Goal: Information Seeking & Learning: Learn about a topic

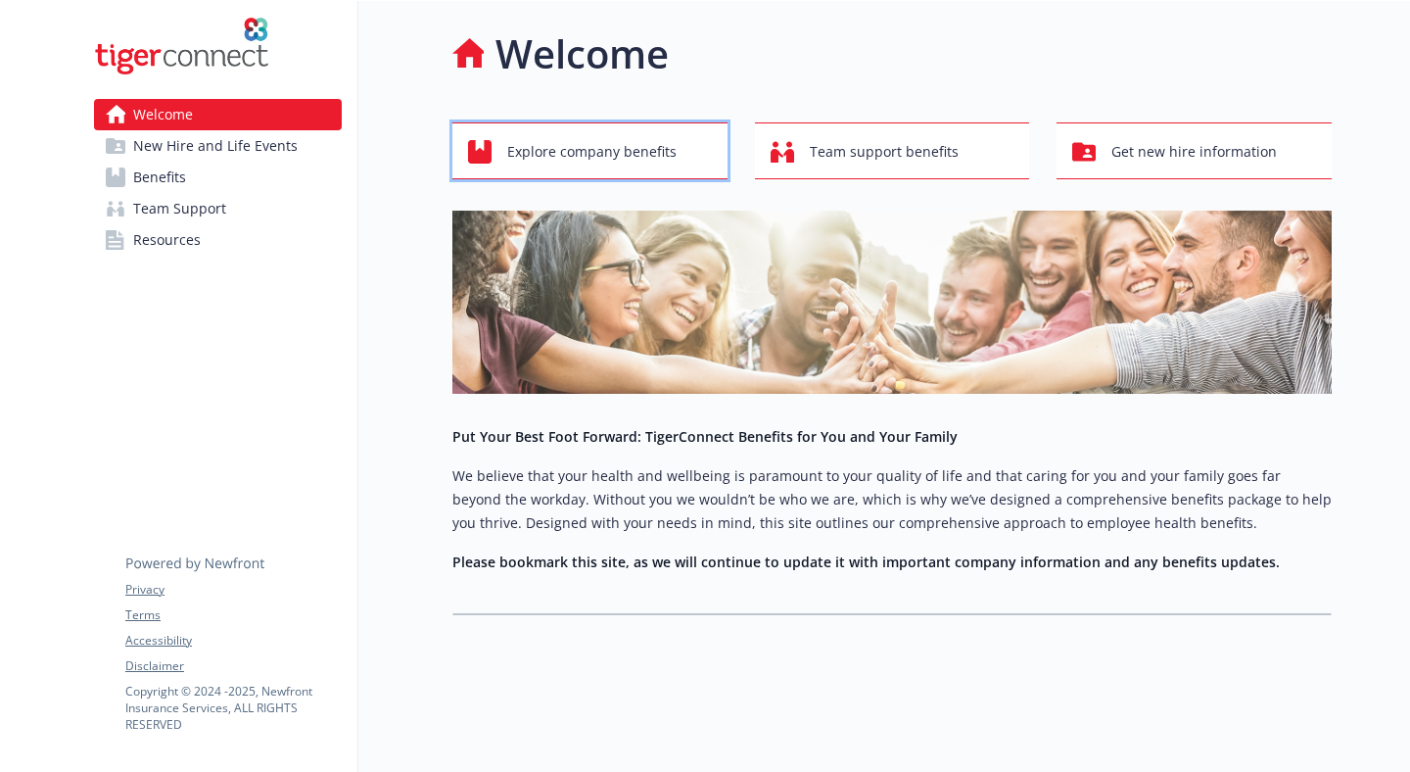
click at [601, 149] on span "Explore company benefits" at bounding box center [591, 151] width 169 height 37
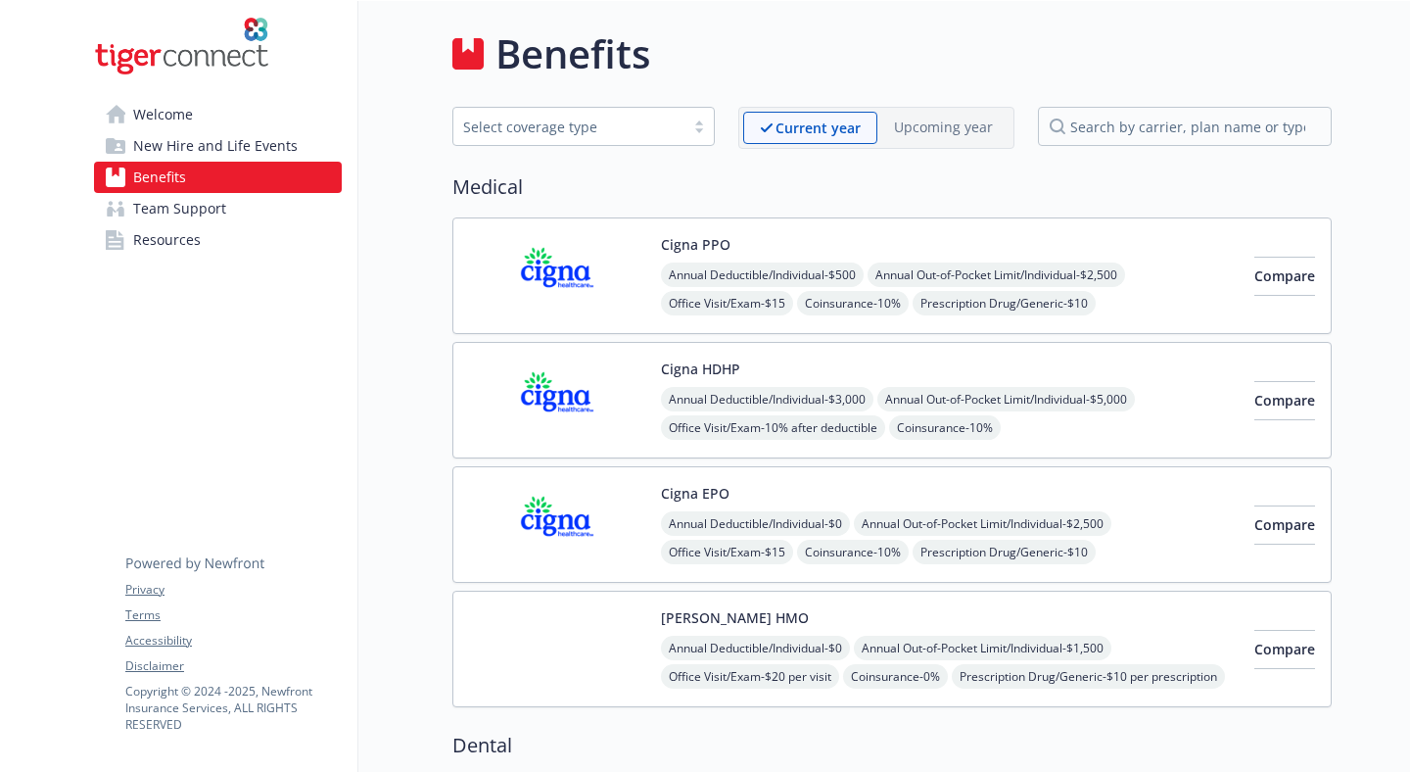
scroll to position [48, 0]
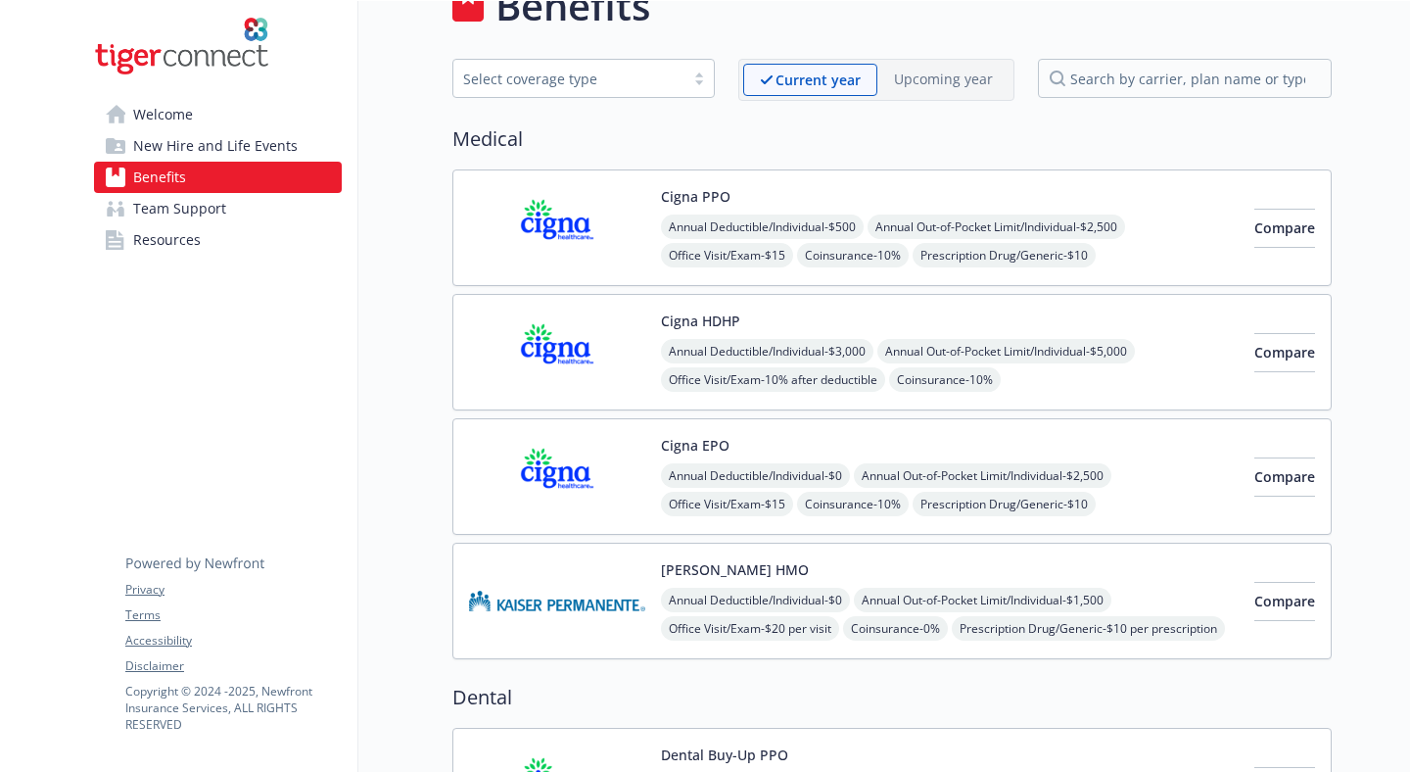
click at [294, 141] on link "New Hire and Life Events" at bounding box center [218, 145] width 248 height 31
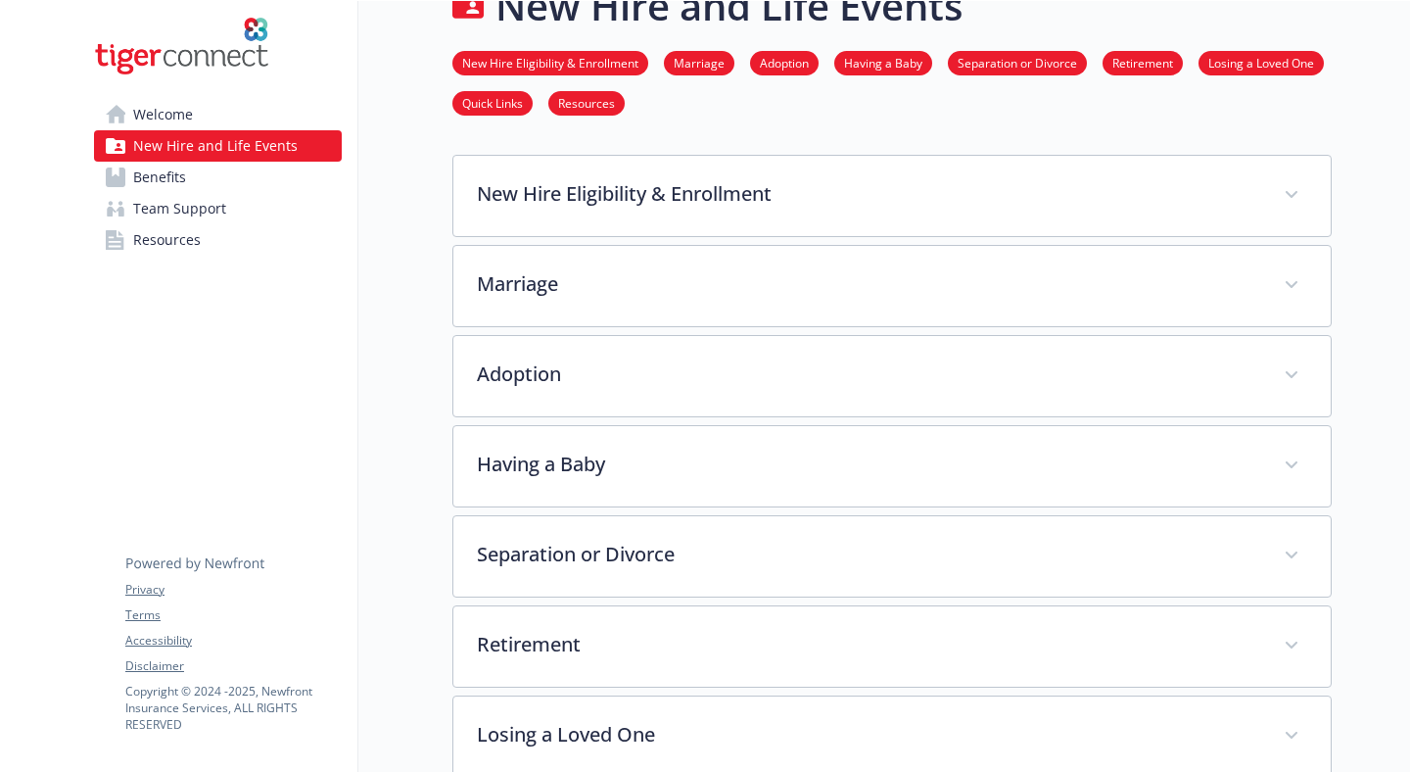
click at [288, 108] on link "Welcome" at bounding box center [218, 114] width 248 height 31
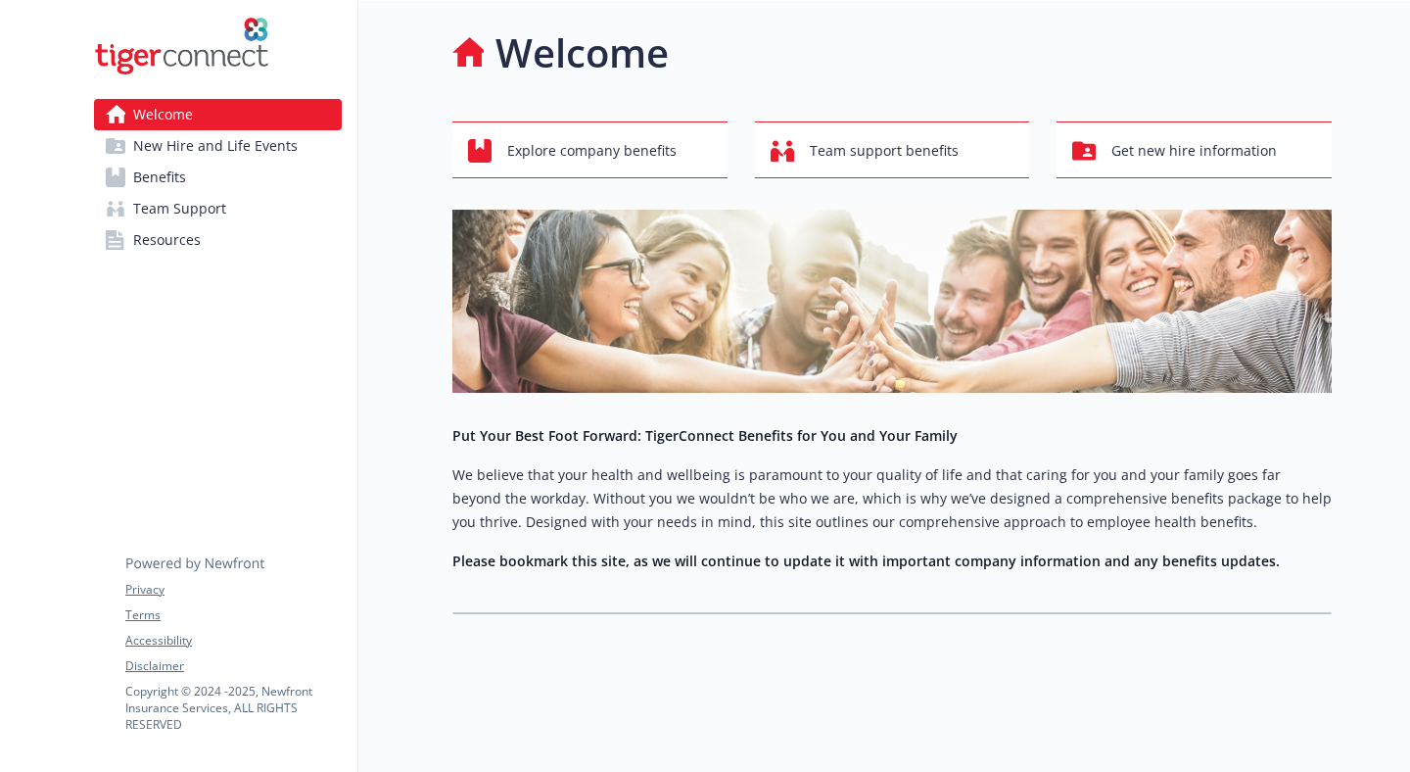
scroll to position [1, 0]
click at [779, 152] on icon "button" at bounding box center [777, 155] width 13 height 14
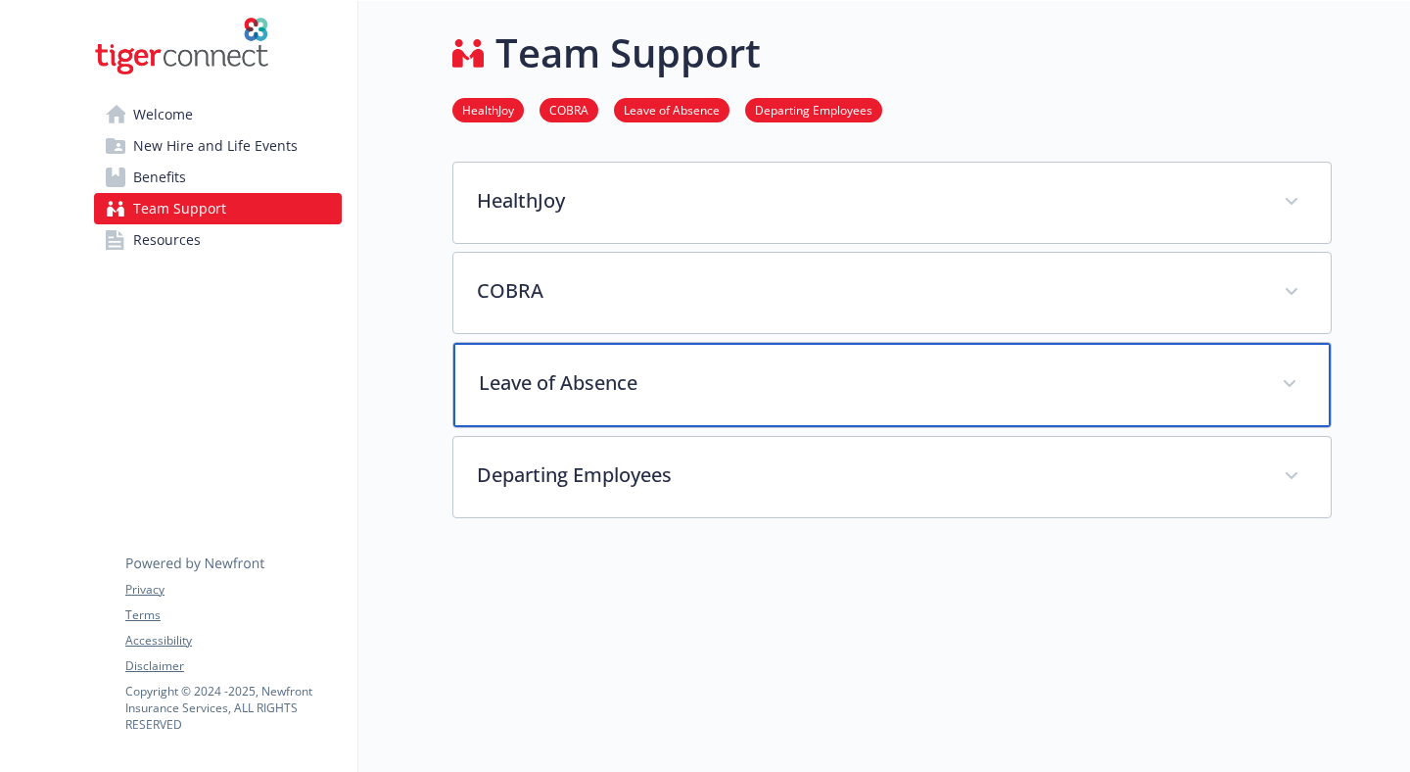
click at [598, 396] on p "Leave of Absence" at bounding box center [869, 382] width 780 height 29
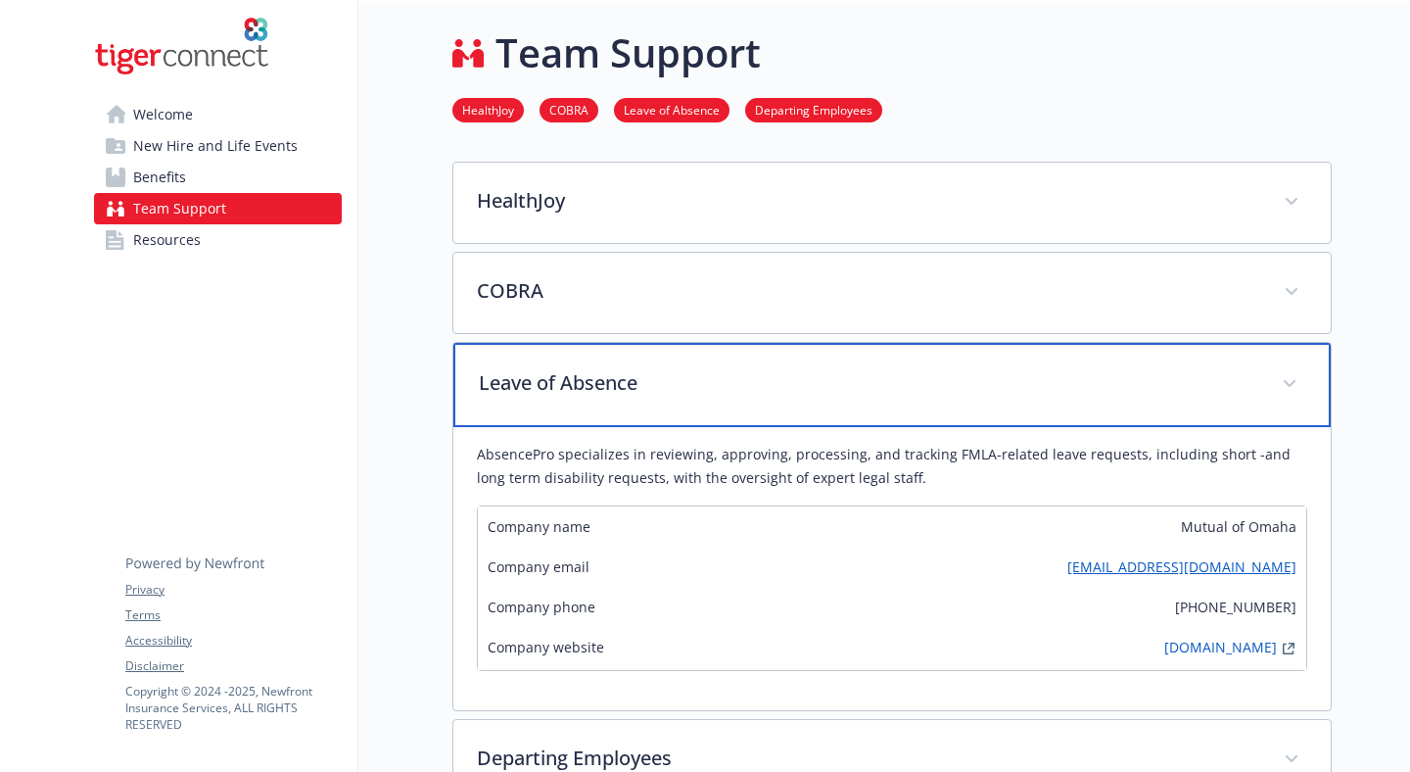
click at [600, 375] on p "Leave of Absence" at bounding box center [869, 382] width 780 height 29
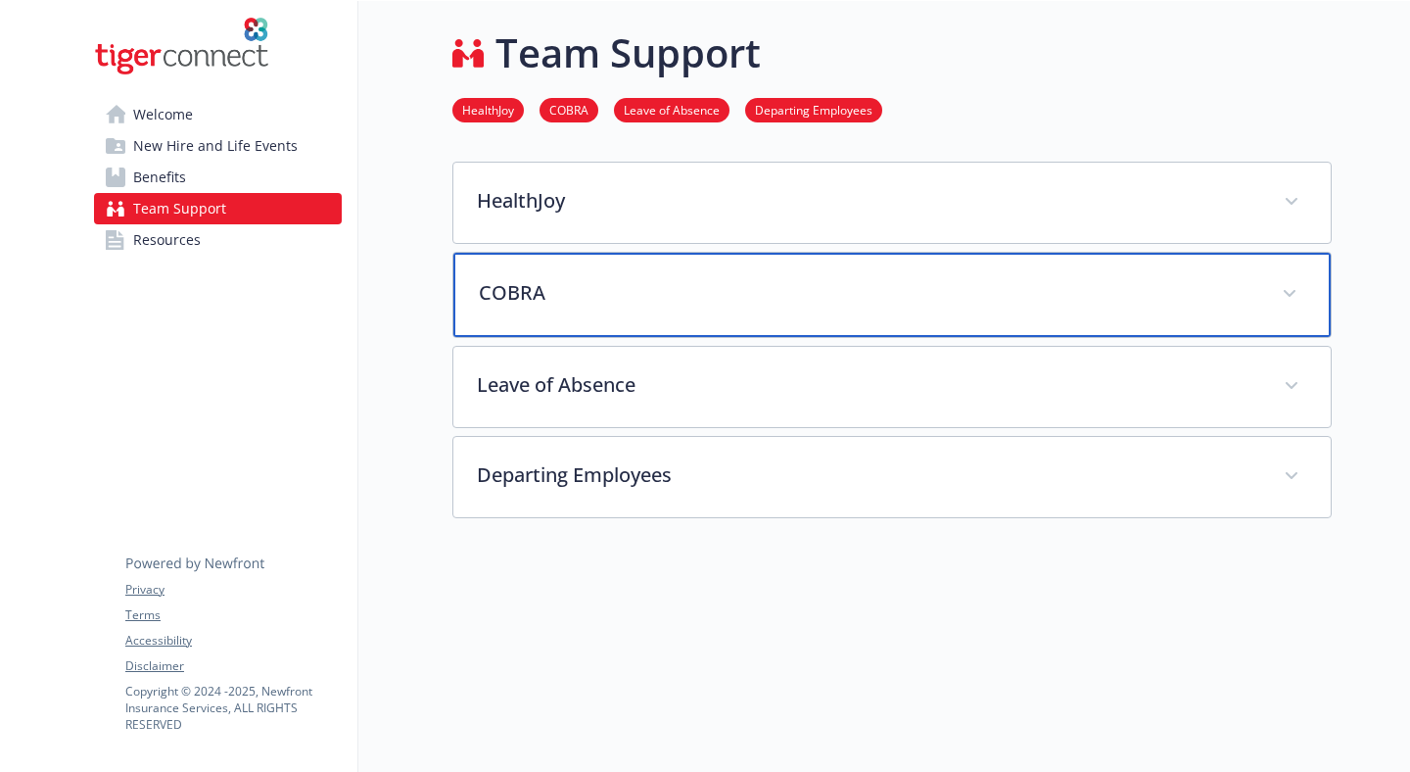
click at [592, 263] on div "COBRA" at bounding box center [893, 295] width 878 height 84
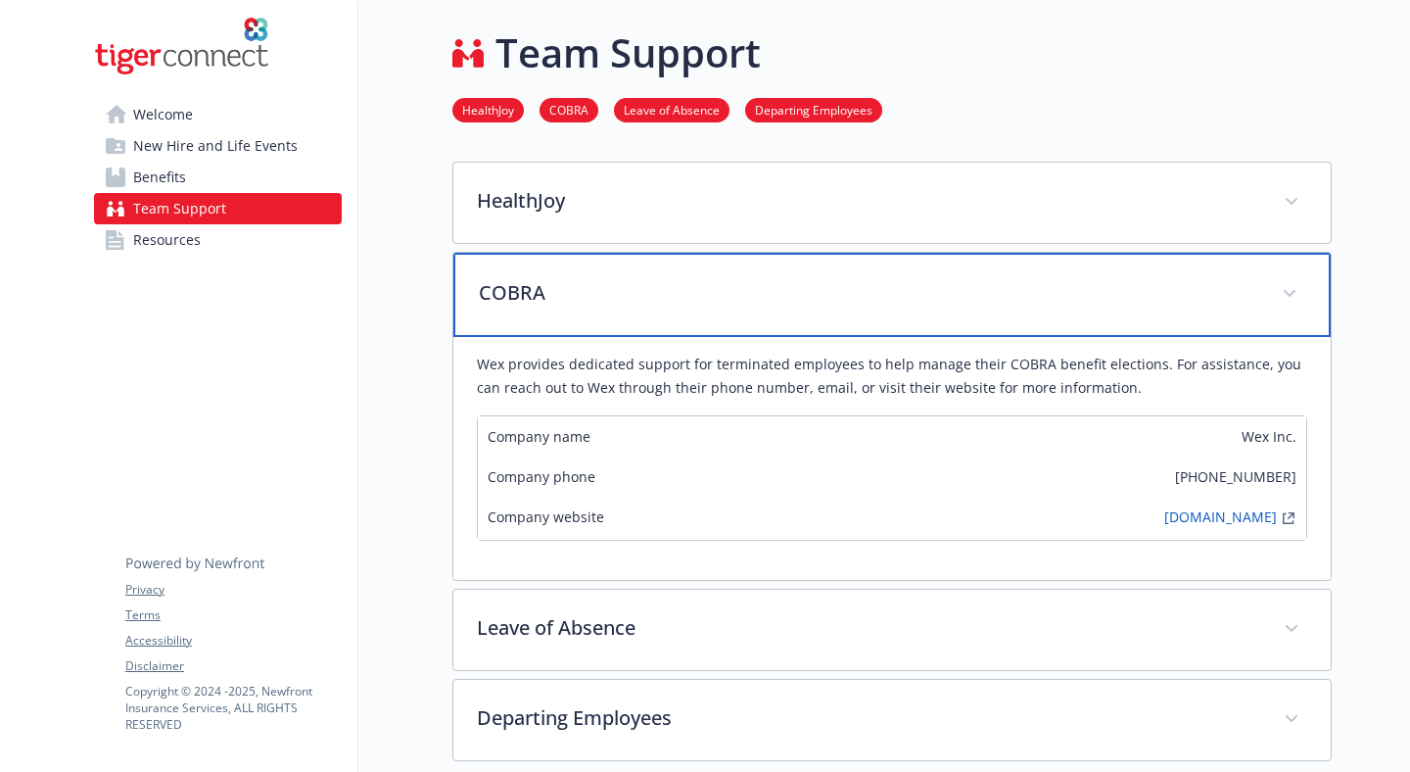
click at [592, 263] on div "COBRA" at bounding box center [893, 295] width 878 height 84
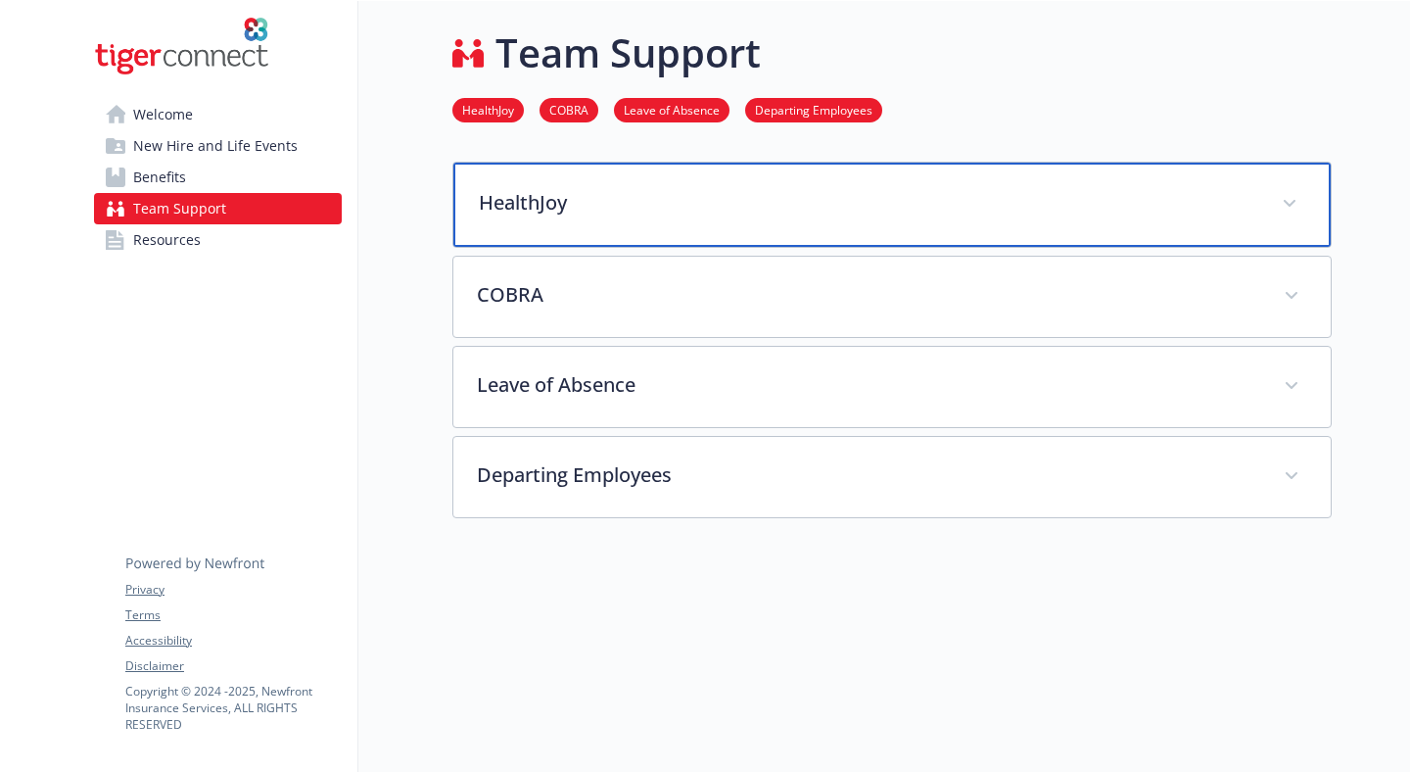
click at [590, 195] on p "HealthJoy" at bounding box center [869, 202] width 780 height 29
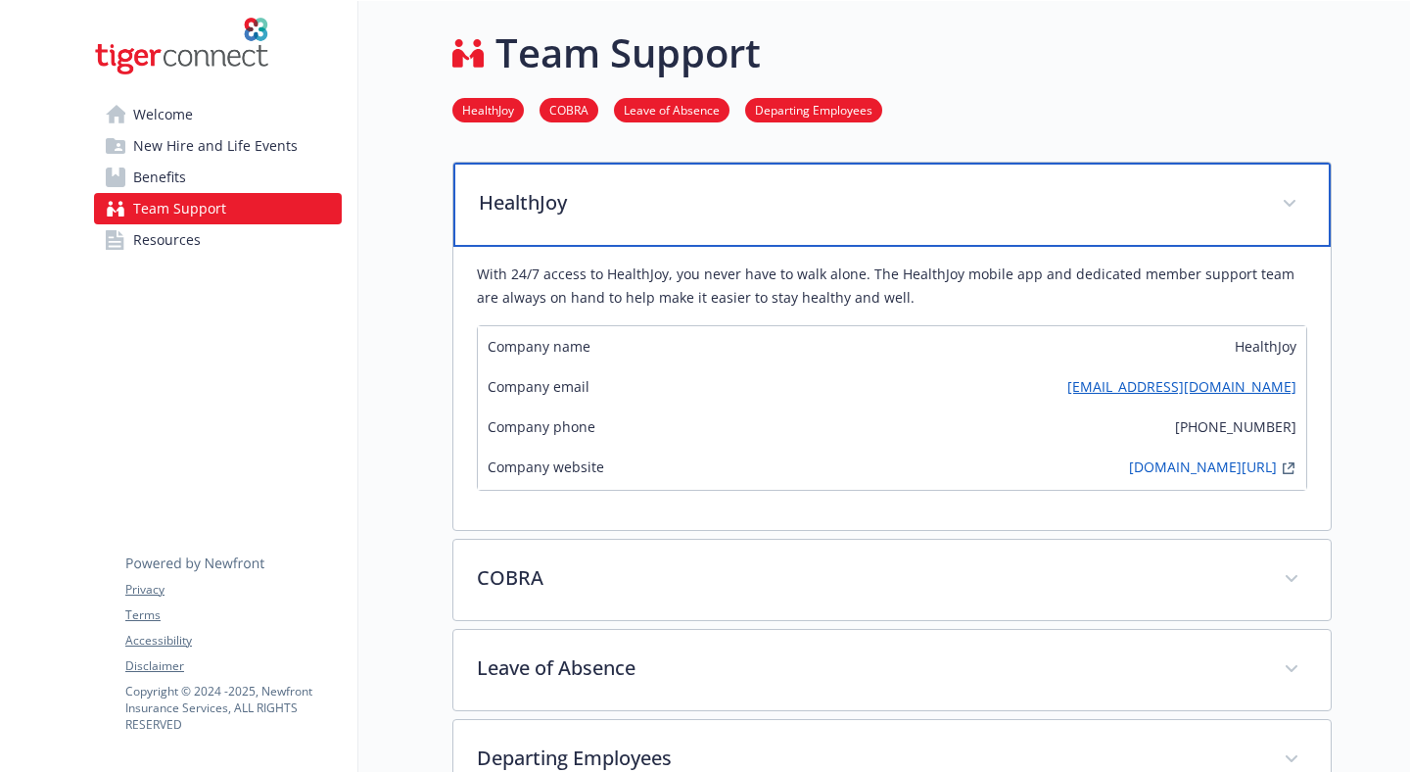
click at [590, 195] on p "HealthJoy" at bounding box center [869, 202] width 780 height 29
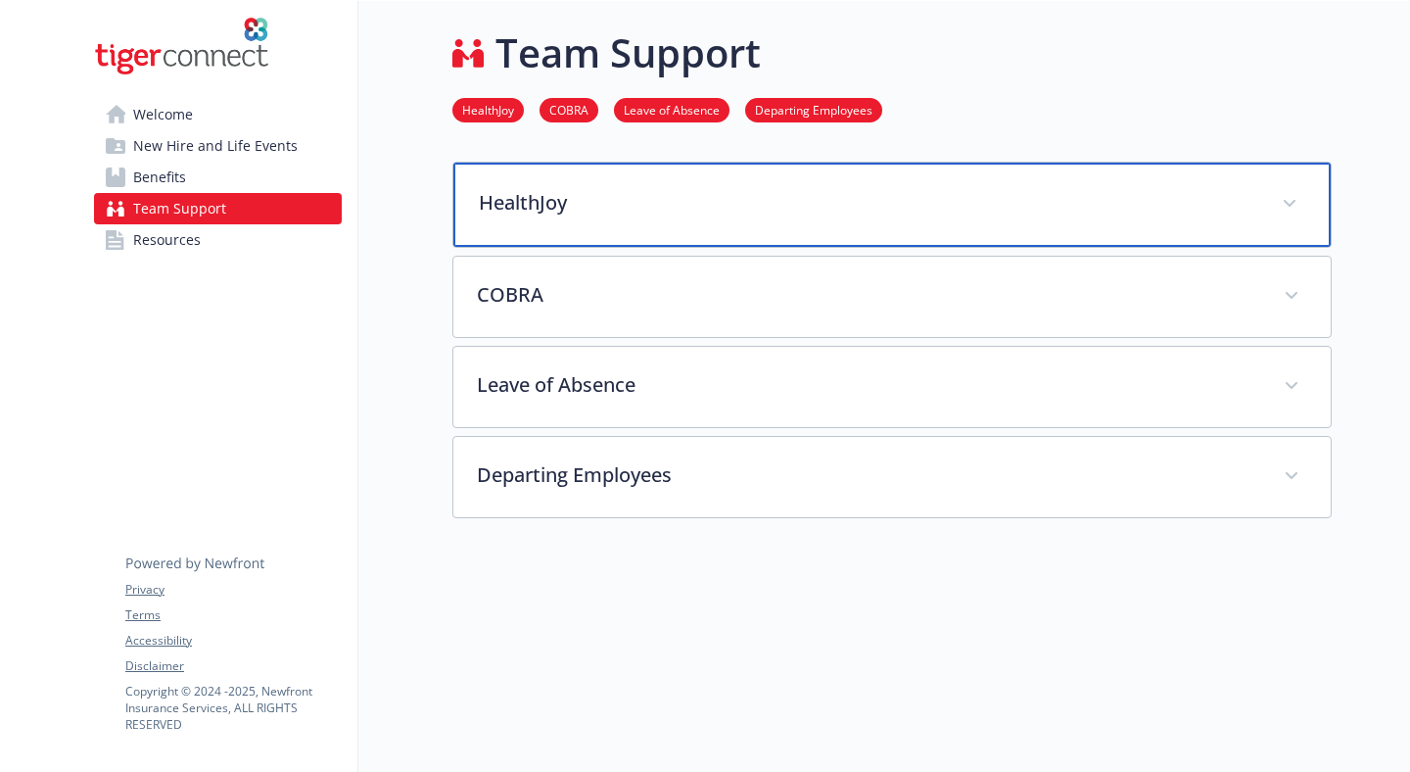
click at [516, 224] on div "HealthJoy" at bounding box center [893, 205] width 878 height 84
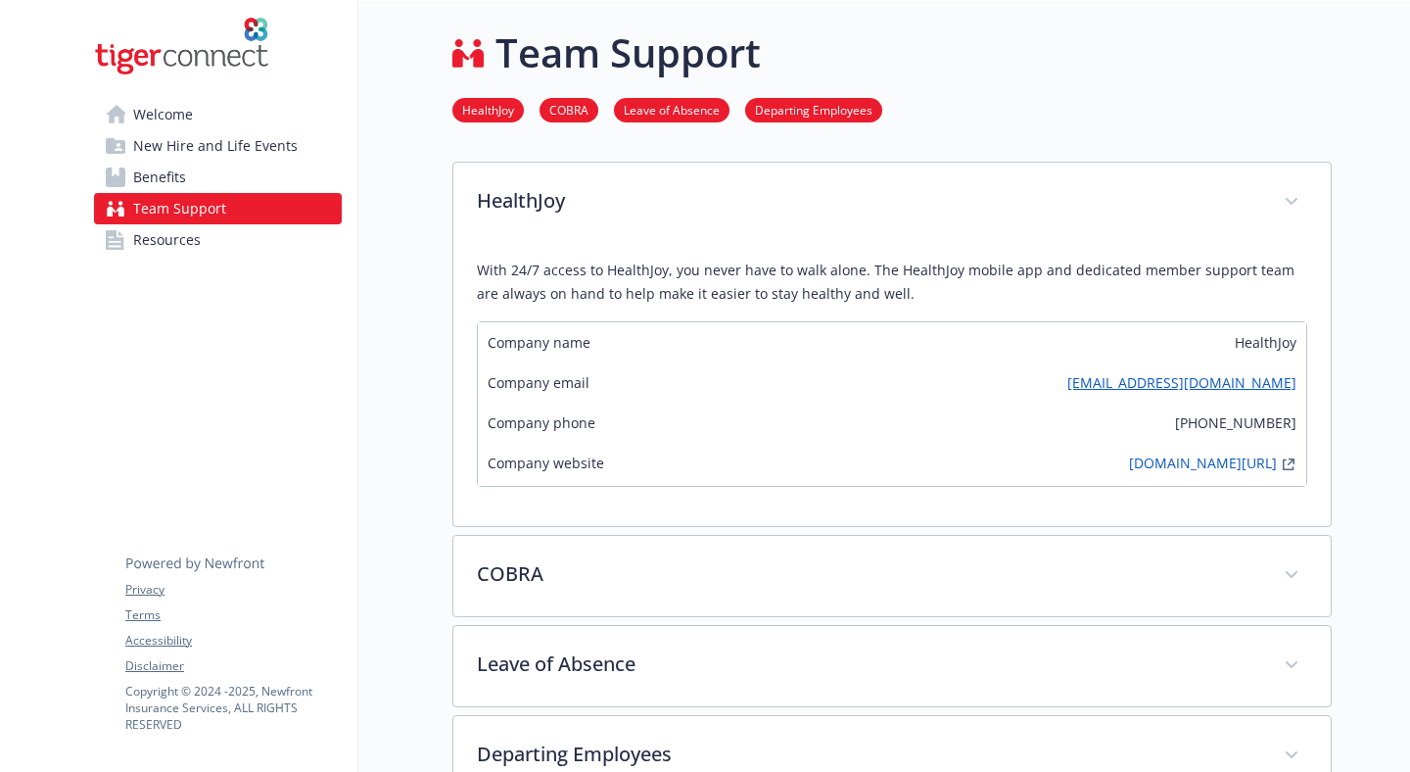
click at [205, 113] on link "Welcome" at bounding box center [218, 114] width 248 height 31
